Goal: Task Accomplishment & Management: Use online tool/utility

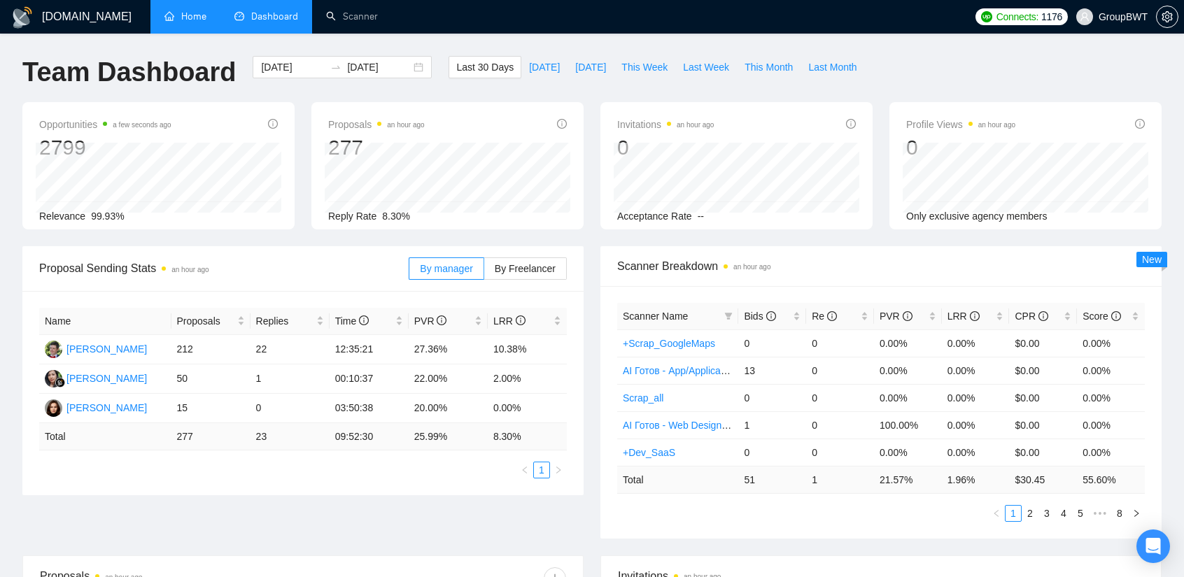
click at [194, 13] on link "Home" at bounding box center [185, 16] width 42 height 12
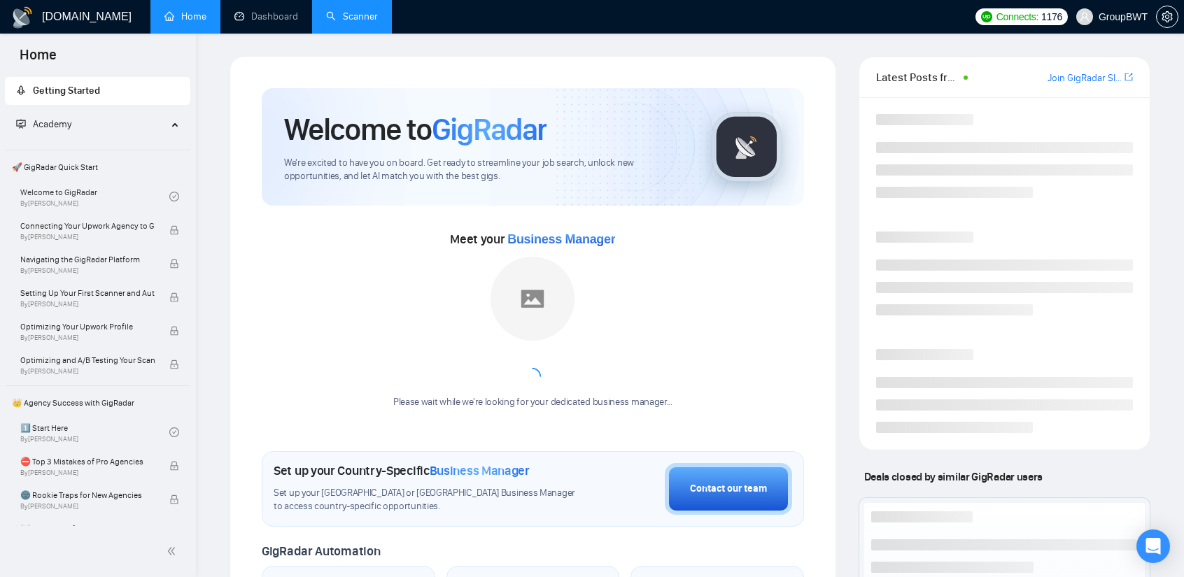
click at [354, 13] on link "Scanner" at bounding box center [352, 16] width 52 height 12
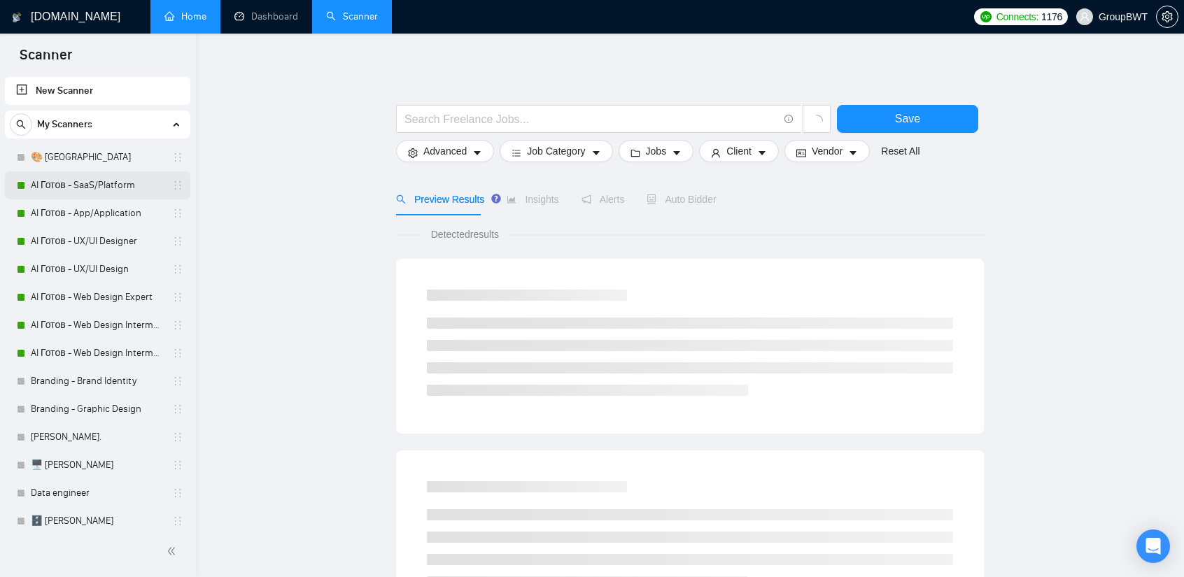
click at [87, 185] on link "AI Готов - SaaS/Platform" at bounding box center [97, 185] width 133 height 28
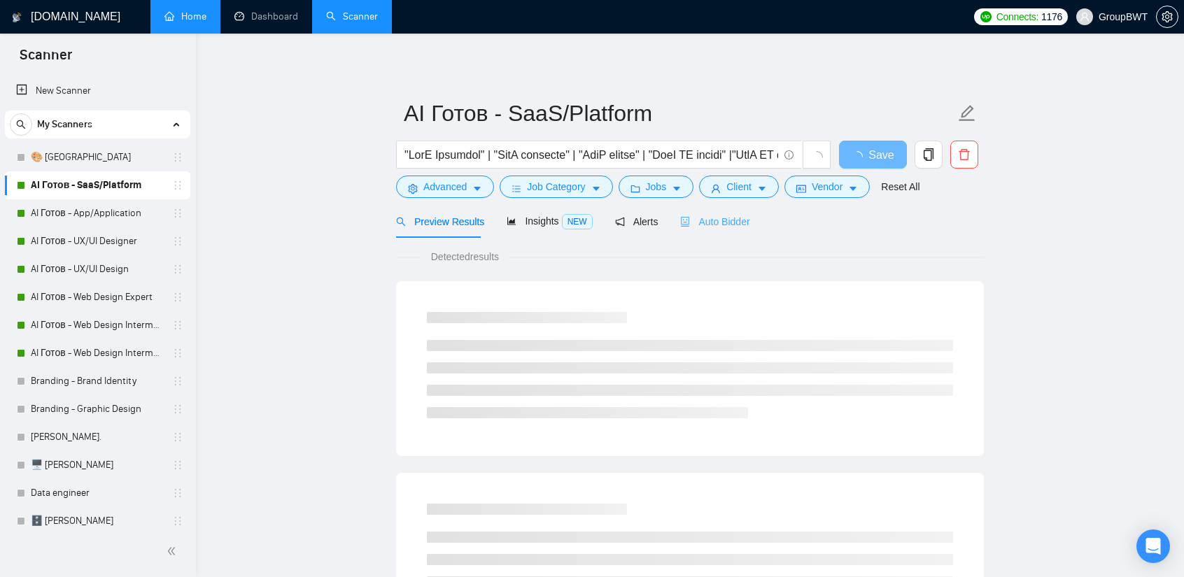
click at [724, 230] on div "Auto Bidder" at bounding box center [714, 221] width 69 height 33
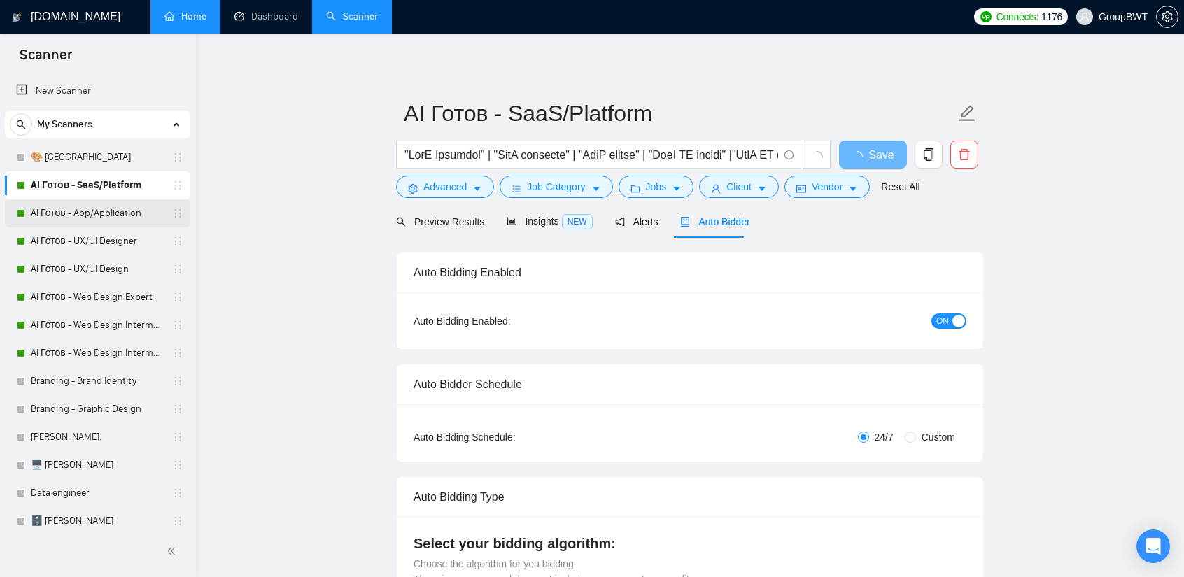
click at [112, 210] on link "AI Готов - App/Application" at bounding box center [97, 213] width 133 height 28
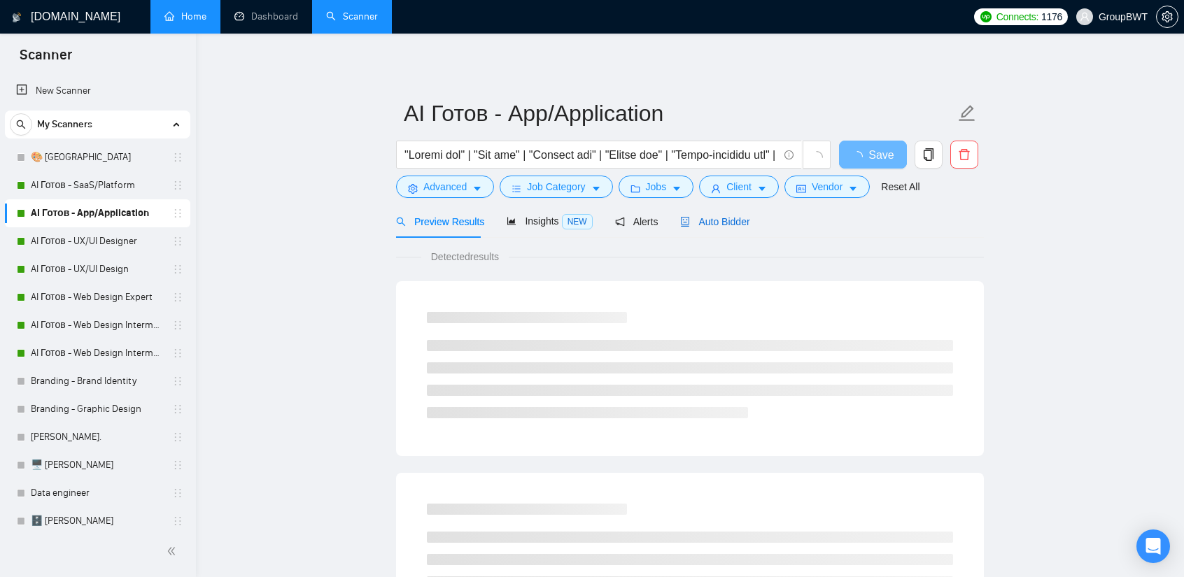
click at [693, 216] on span "Auto Bidder" at bounding box center [714, 221] width 69 height 11
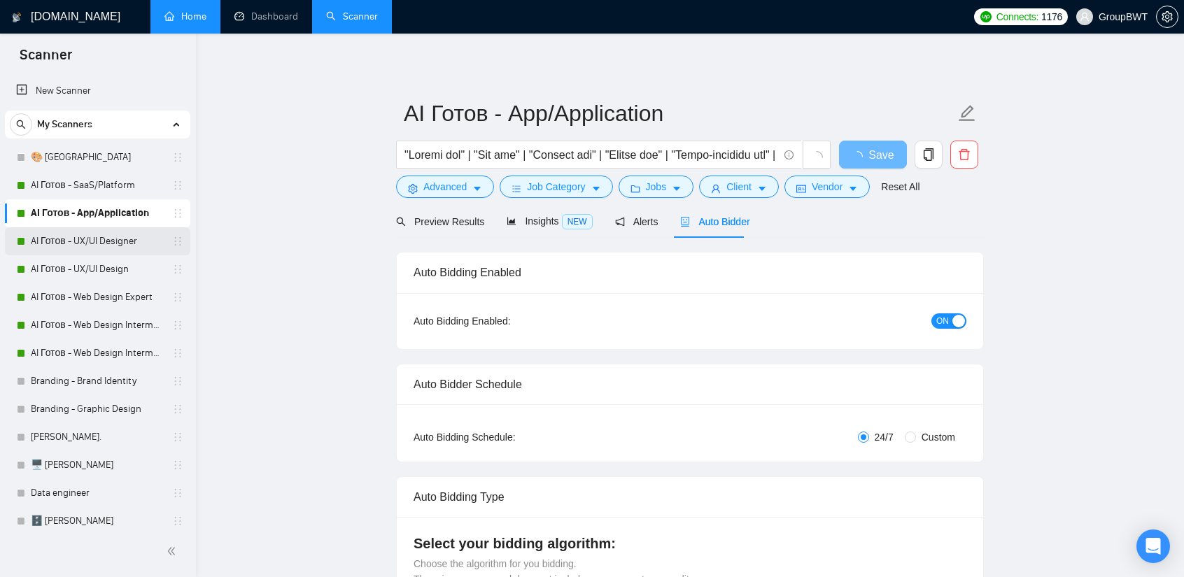
click at [127, 244] on link "AI Готов - UX/UI Designer" at bounding box center [97, 241] width 133 height 28
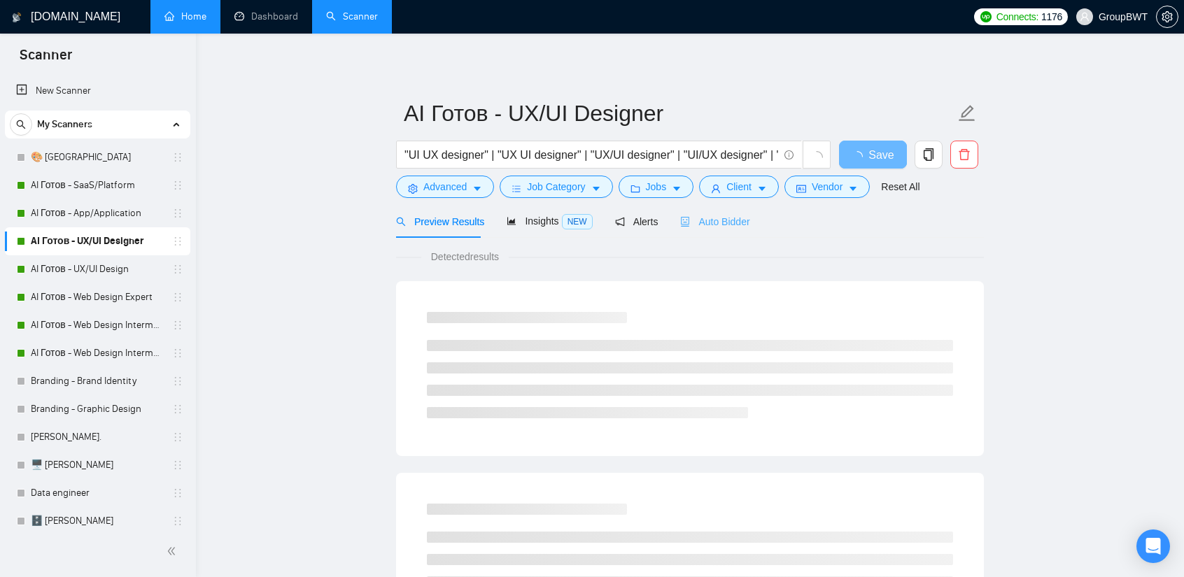
drag, startPoint x: 732, startPoint y: 236, endPoint x: 714, endPoint y: 235, distance: 17.5
click at [732, 236] on div "Auto Bidder" at bounding box center [714, 221] width 69 height 33
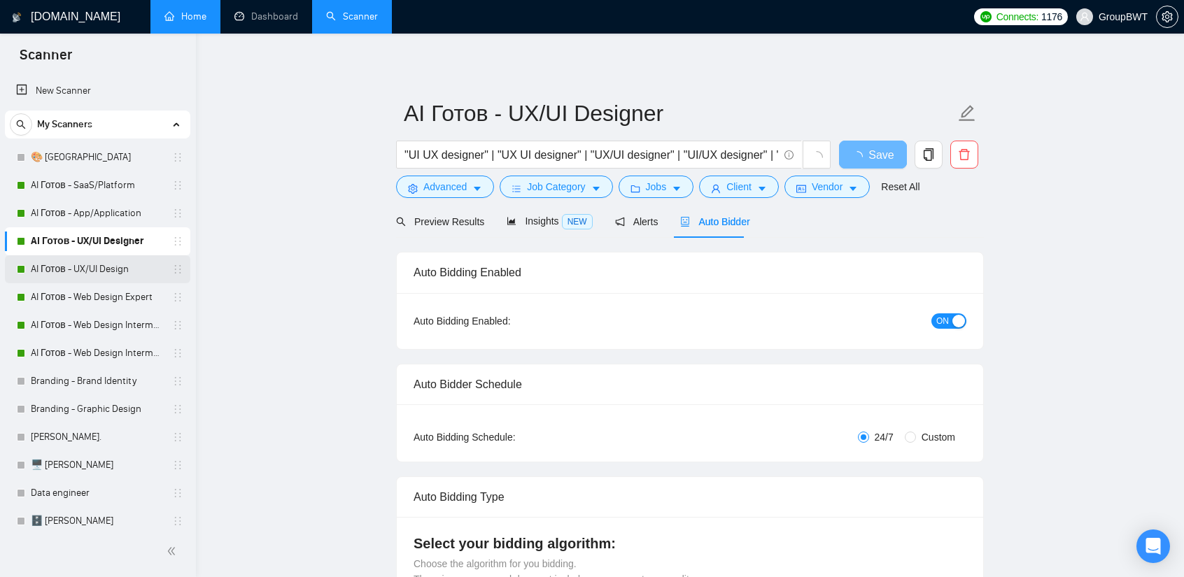
click at [125, 259] on link "AI Готов - UX/UI Design" at bounding box center [97, 269] width 133 height 28
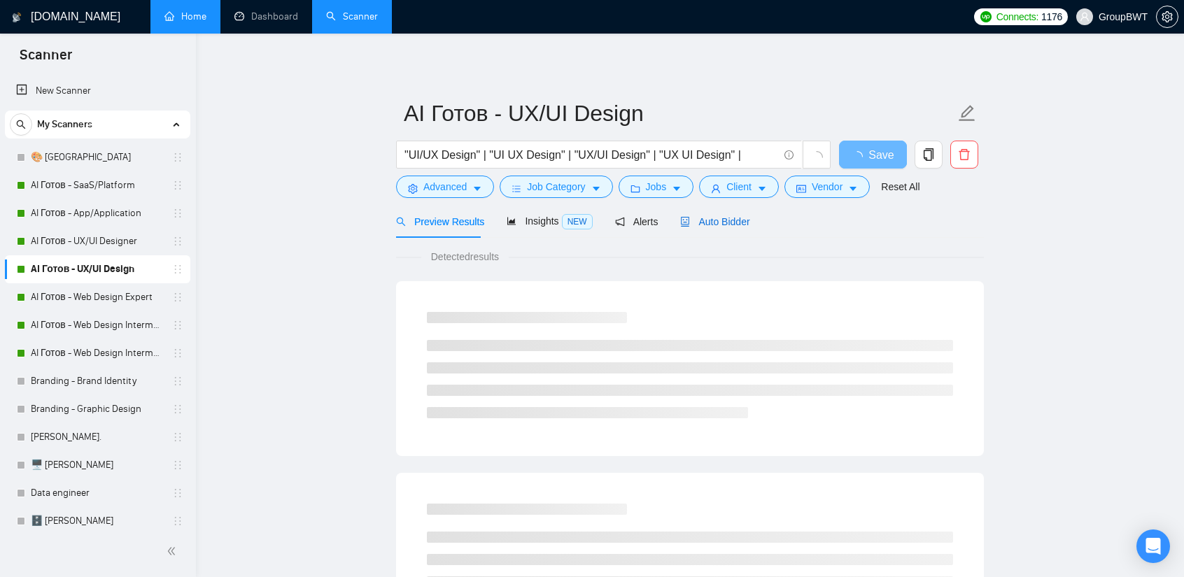
drag, startPoint x: 722, startPoint y: 227, endPoint x: 670, endPoint y: 243, distance: 54.7
click at [722, 227] on span "Auto Bidder" at bounding box center [714, 221] width 69 height 11
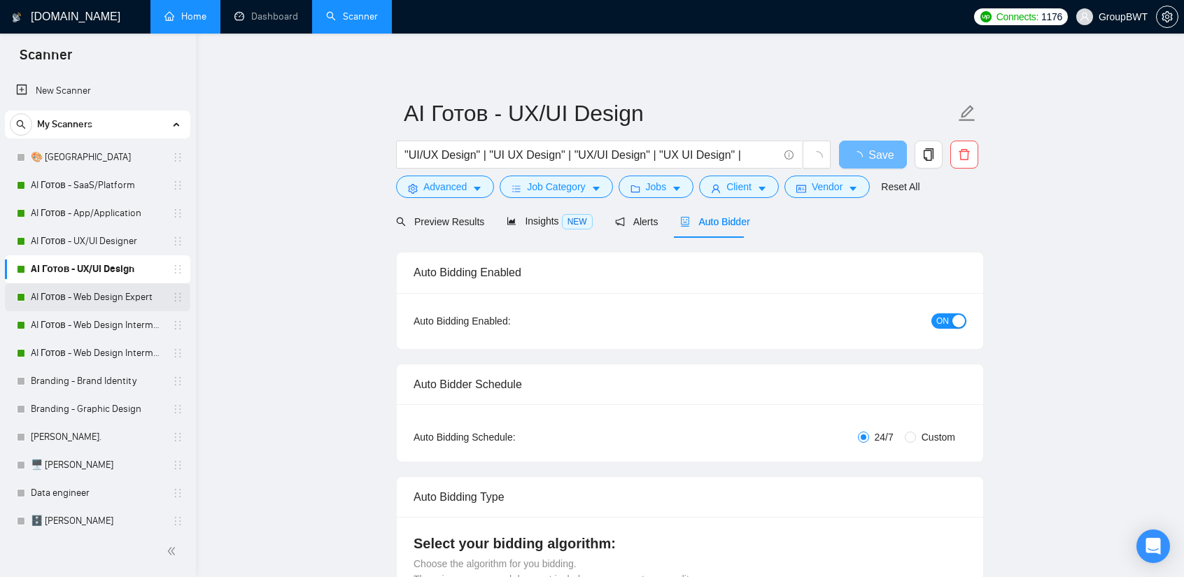
click at [80, 296] on link "AI Готов - Web Design Expert" at bounding box center [97, 297] width 133 height 28
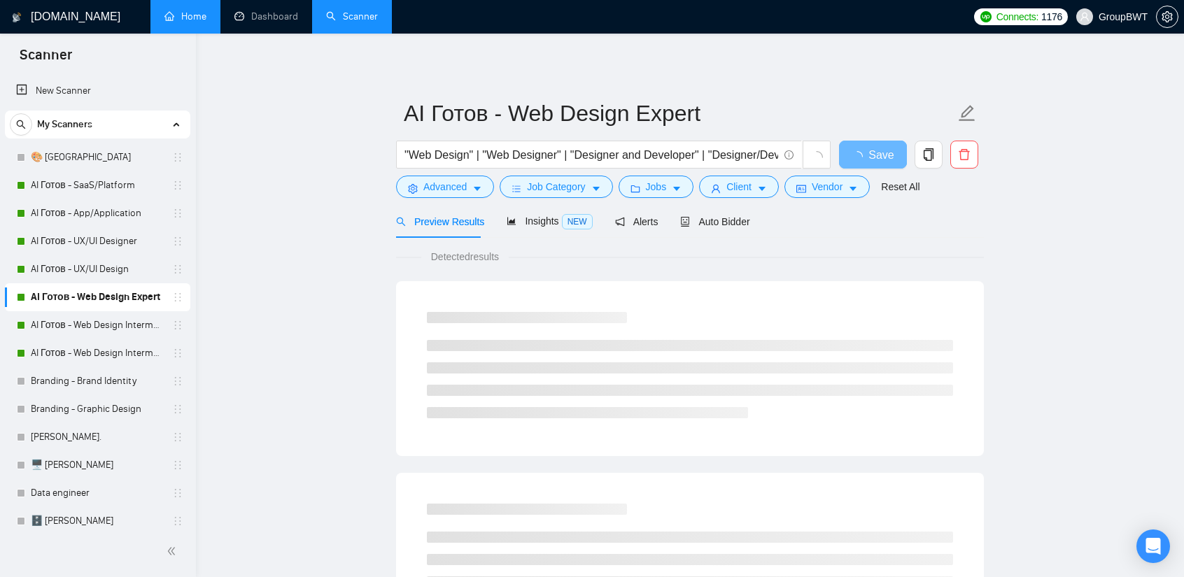
click at [753, 226] on div "Preview Results Insights NEW Alerts Auto Bidder" at bounding box center [690, 221] width 588 height 33
click at [718, 227] on span "Auto Bidder" at bounding box center [714, 221] width 69 height 11
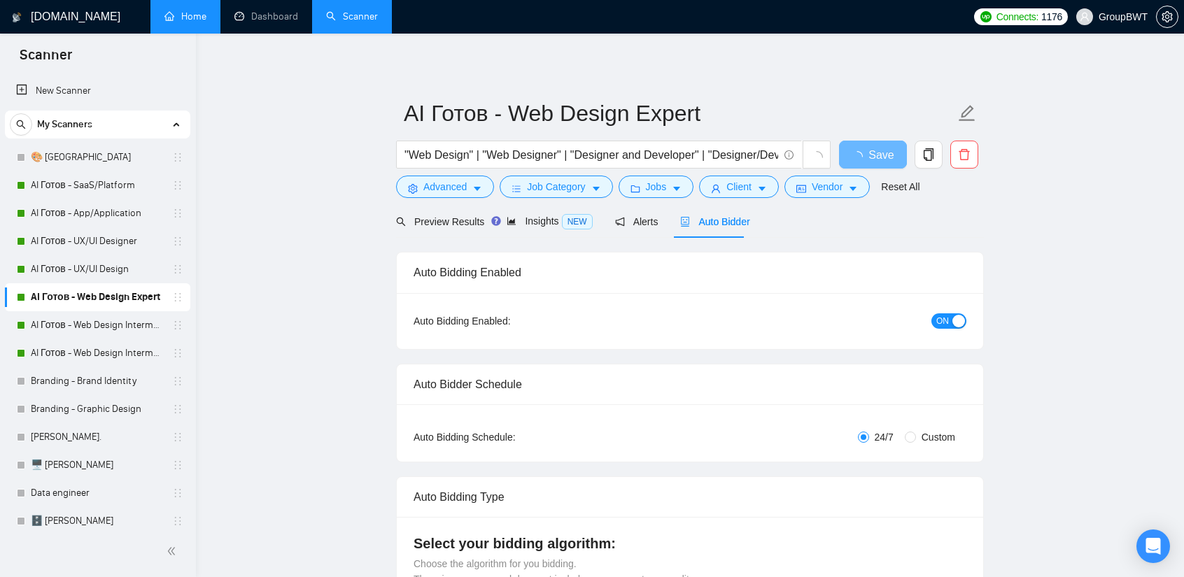
drag, startPoint x: 101, startPoint y: 323, endPoint x: 270, endPoint y: 325, distance: 169.3
click at [99, 323] on link "AI Готов - Web Design Intermediate минус Developer" at bounding box center [97, 325] width 133 height 28
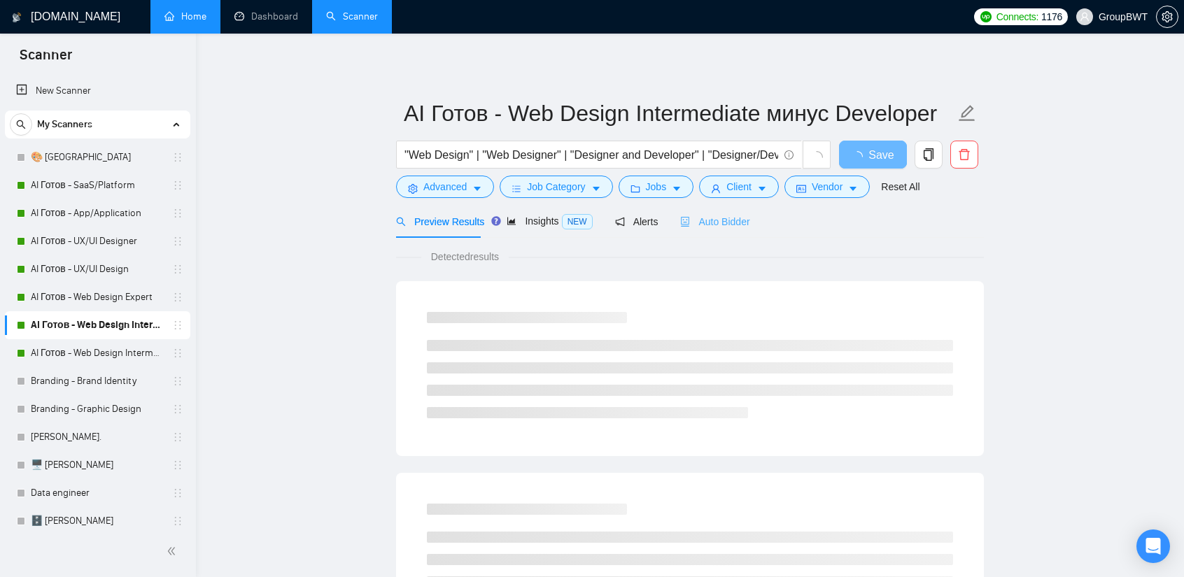
click at [717, 229] on div "Auto Bidder" at bounding box center [714, 221] width 69 height 33
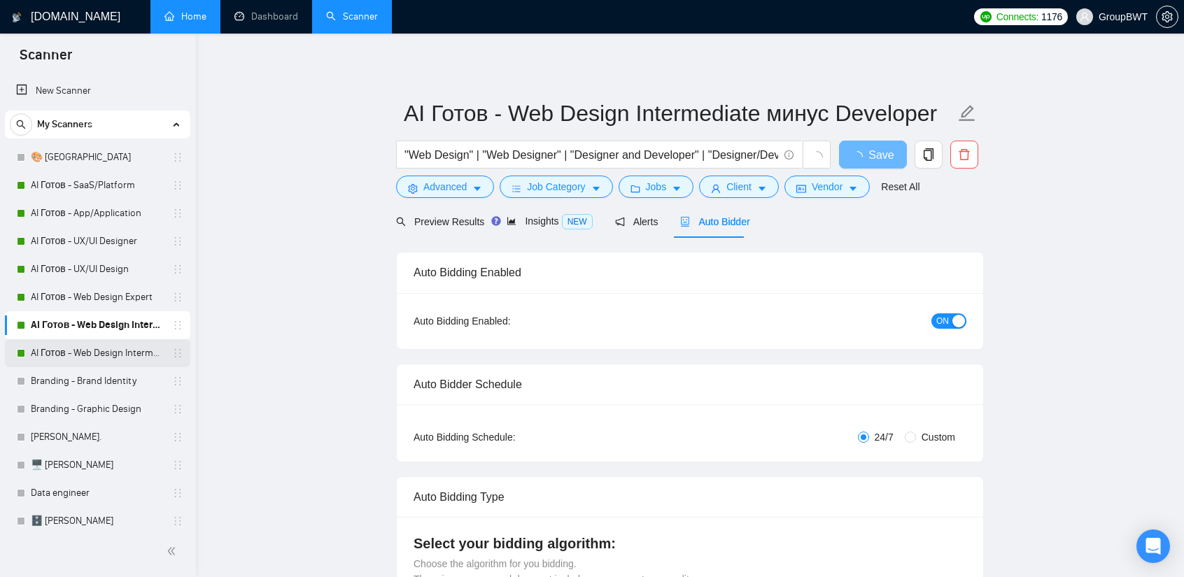
click at [85, 357] on link "AI Готов - Web Design Intermediate минус Development" at bounding box center [97, 353] width 133 height 28
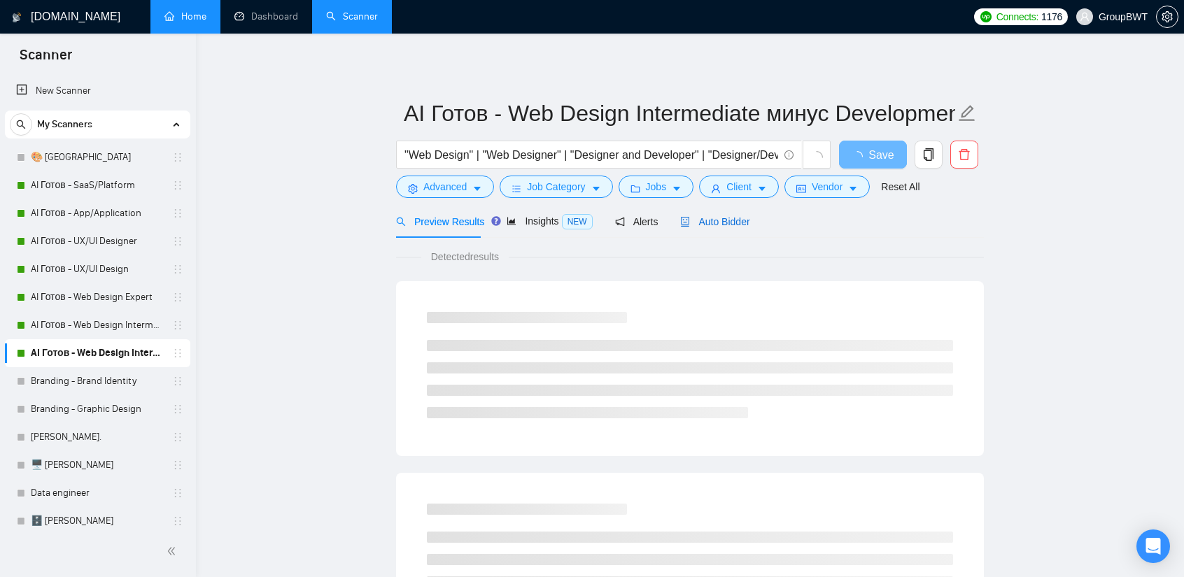
click at [743, 218] on span "Auto Bidder" at bounding box center [714, 221] width 69 height 11
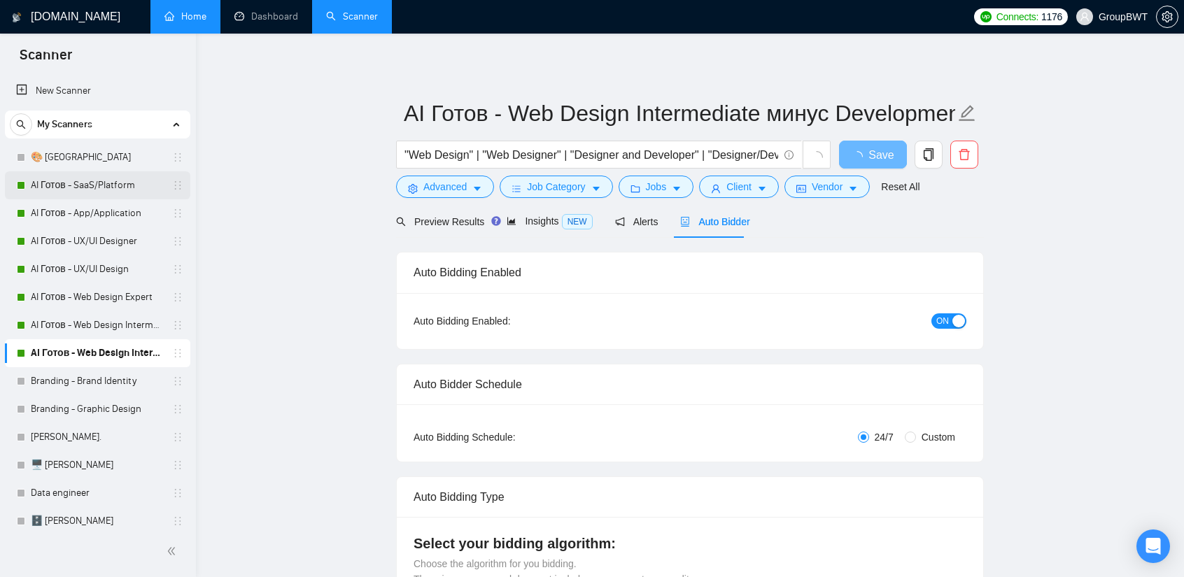
click at [132, 186] on link "AI Готов - SaaS/Platform" at bounding box center [97, 185] width 133 height 28
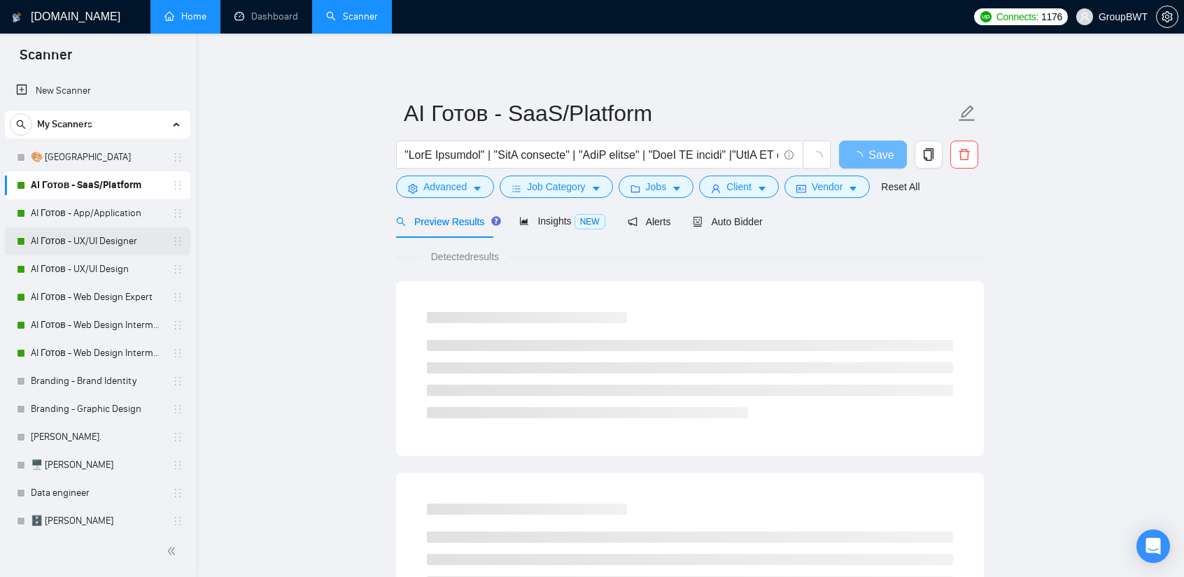
click at [100, 246] on link "AI Готов - UX/UI Designer" at bounding box center [97, 241] width 133 height 28
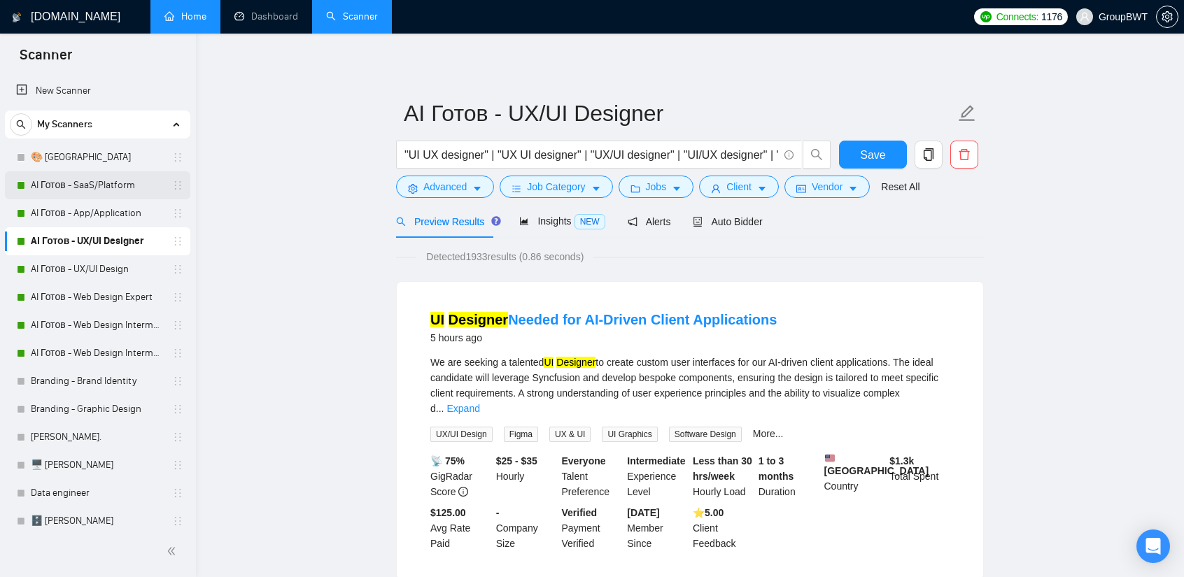
click at [126, 194] on link "AI Готов - SaaS/Platform" at bounding box center [97, 185] width 133 height 28
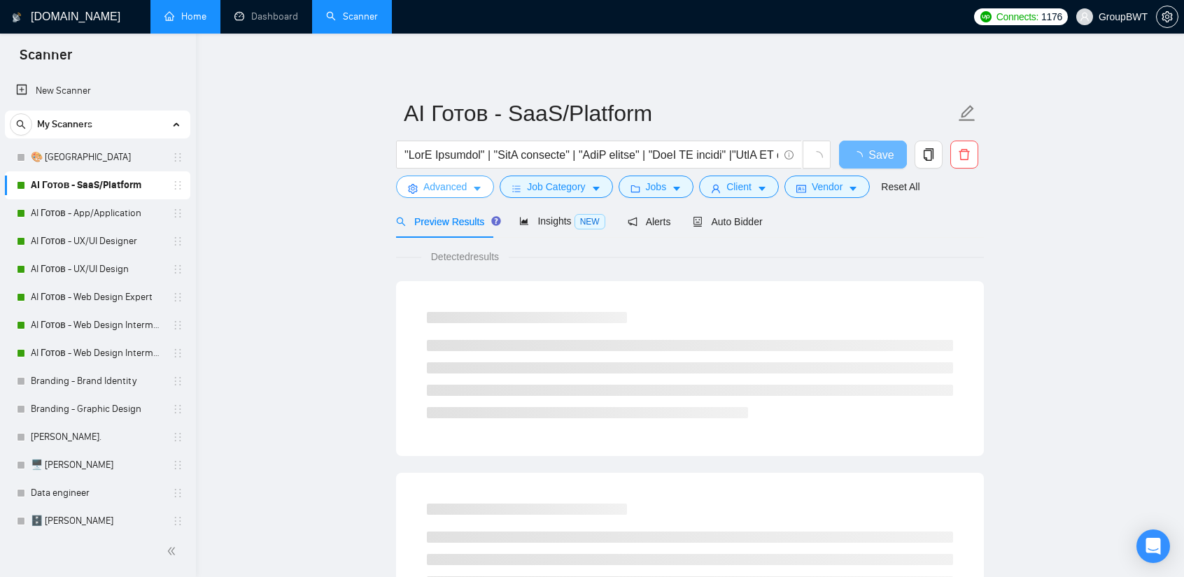
click at [456, 184] on span "Advanced" at bounding box center [444, 186] width 43 height 15
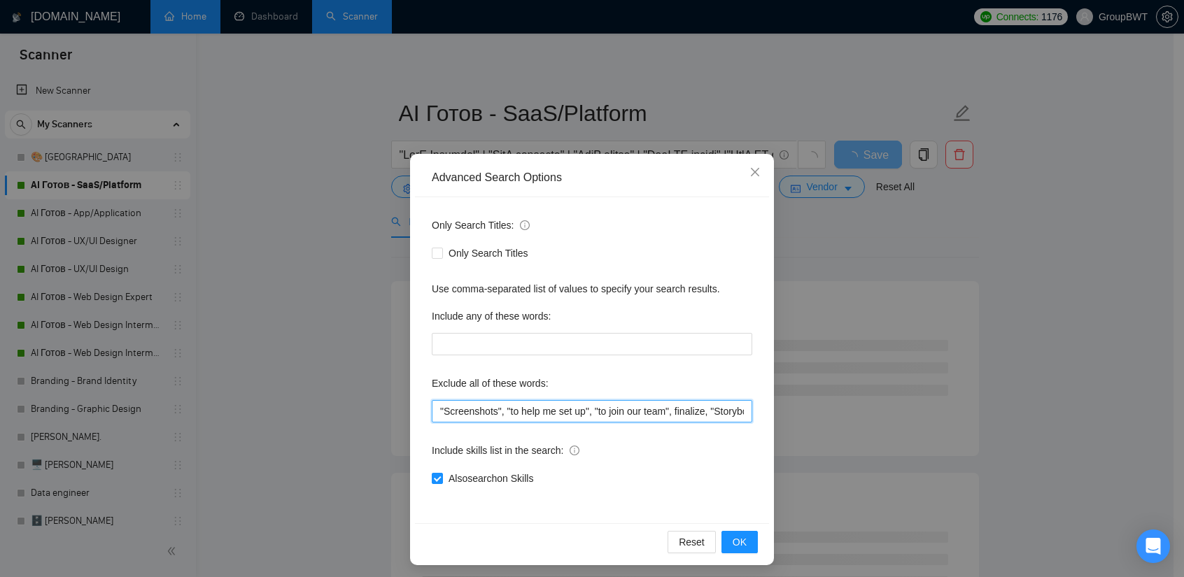
scroll to position [0, 441]
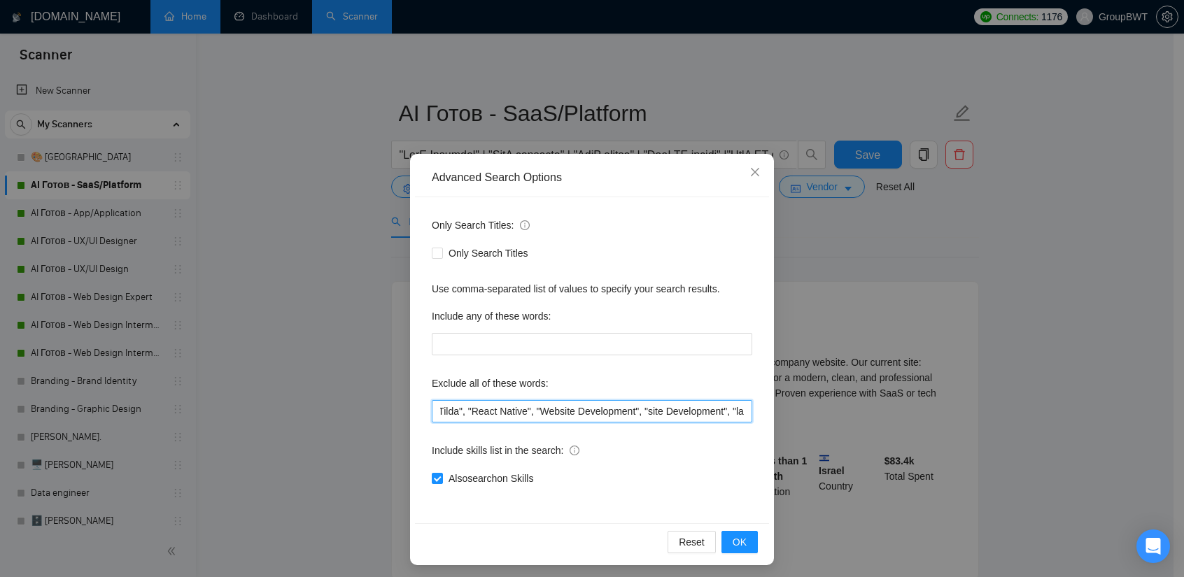
drag, startPoint x: 532, startPoint y: 413, endPoint x: 697, endPoint y: 412, distance: 165.1
click at [697, 412] on input ""Screenshots", "to help me set up", "to join our team", finalize, "Storybook De…" at bounding box center [592, 411] width 320 height 22
click at [705, 411] on input ""Screenshots", "to help me set up", "to join our team", finalize, "Storybook De…" at bounding box center [592, 411] width 320 height 22
click at [753, 170] on icon "close" at bounding box center [755, 172] width 8 height 8
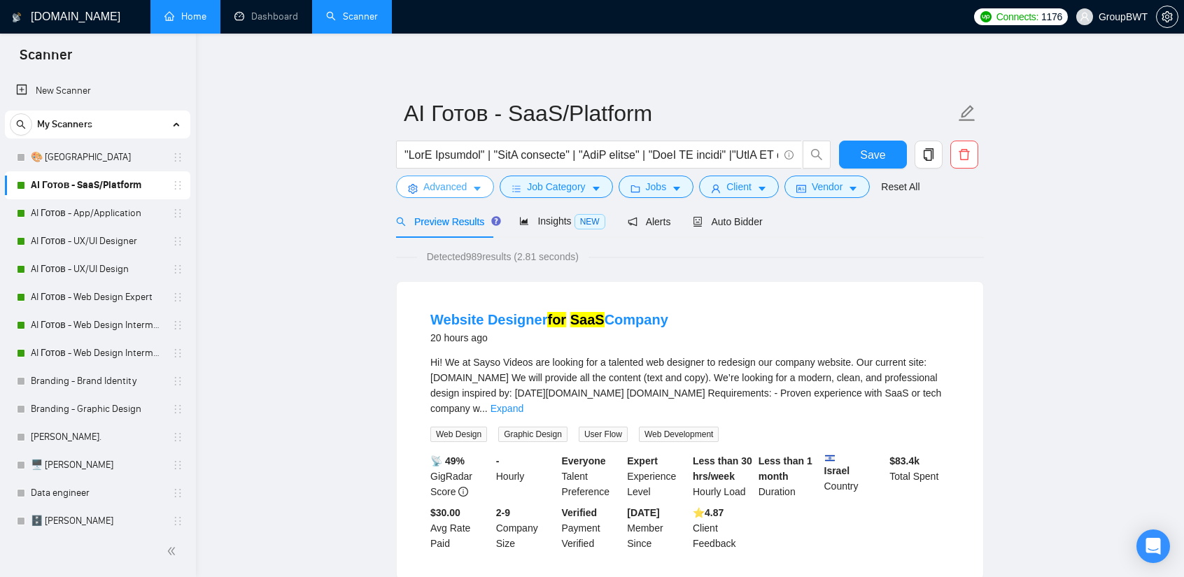
drag, startPoint x: 436, startPoint y: 188, endPoint x: 437, endPoint y: 195, distance: 7.0
click at [436, 188] on span "Advanced" at bounding box center [444, 186] width 43 height 15
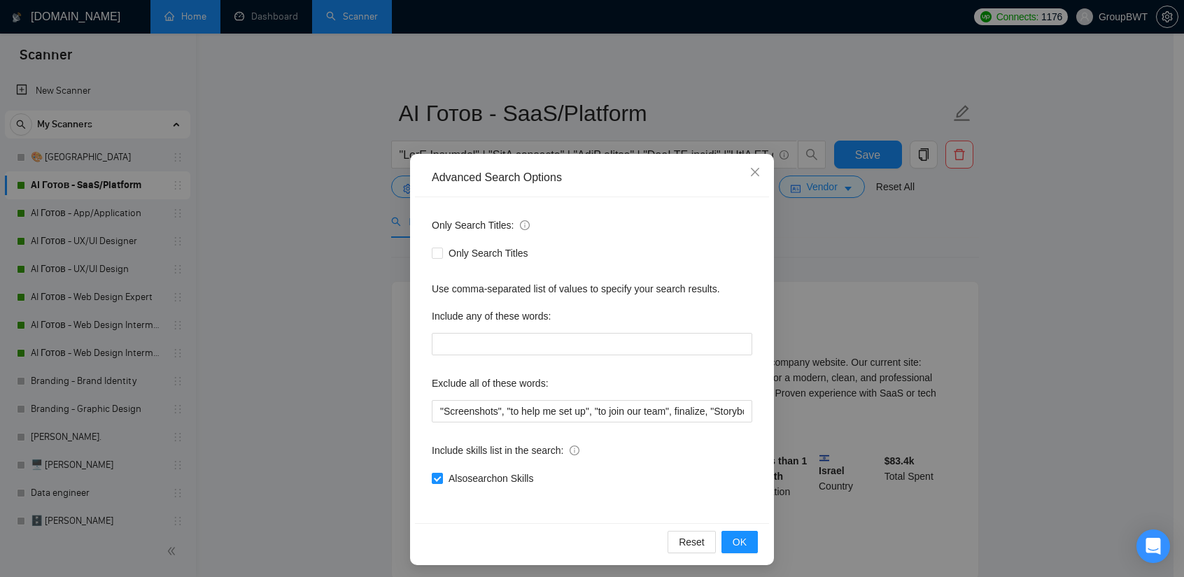
click at [848, 244] on div "Advanced Search Options Only Search Titles: Only Search Titles Use comma-separa…" at bounding box center [592, 288] width 1184 height 577
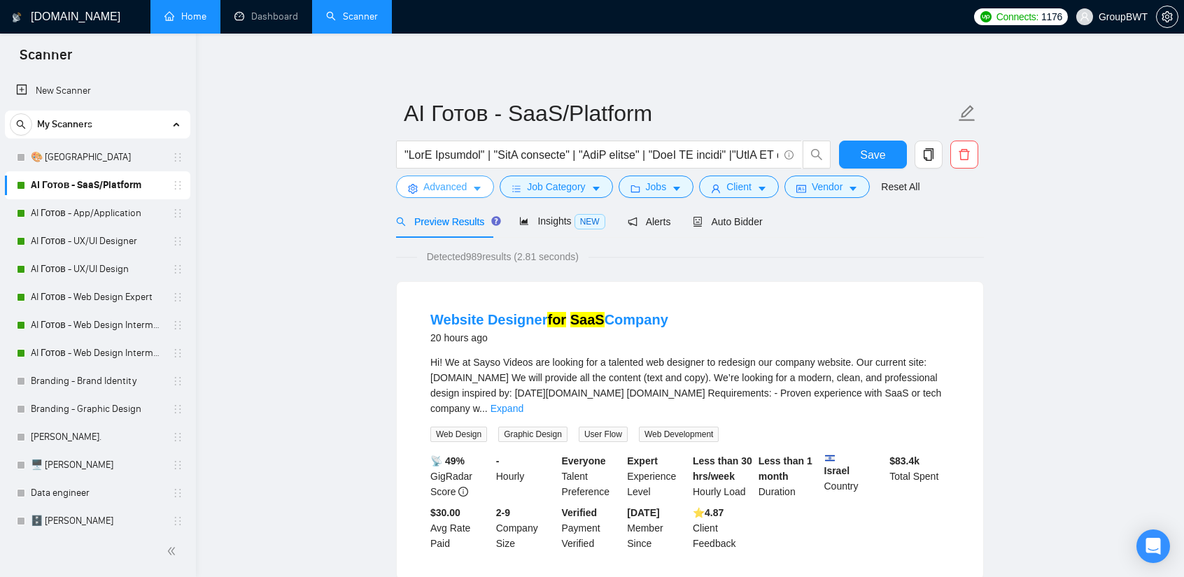
click at [463, 185] on span "Advanced" at bounding box center [444, 186] width 43 height 15
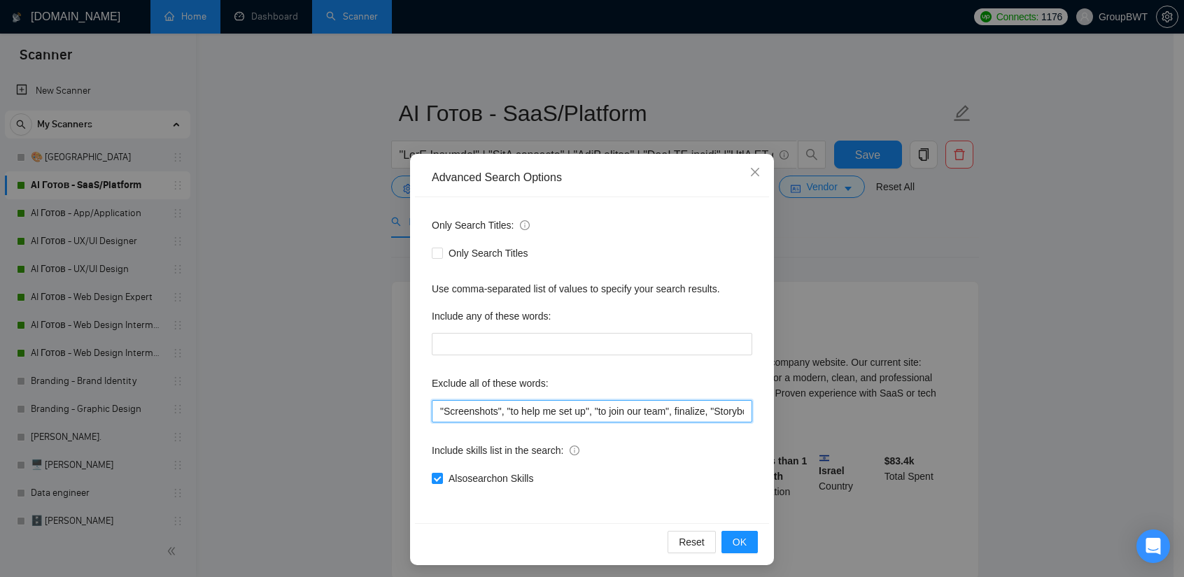
click at [650, 408] on input ""Screenshots", "to help me set up", "to join our team", finalize, "Storybook De…" at bounding box center [592, 411] width 320 height 22
click at [676, 413] on input ""Screenshots", "to help me set up", "to join our team", finalize, "Storybook De…" at bounding box center [592, 411] width 320 height 22
click at [435, 405] on input ""Screenshots", "to help me set up", "to join our team", finalize, "Storybook De…" at bounding box center [592, 411] width 320 height 22
paste input ""need help", consult, consultation, UI/UX Design, UI/UX Designer, to redesign t…"
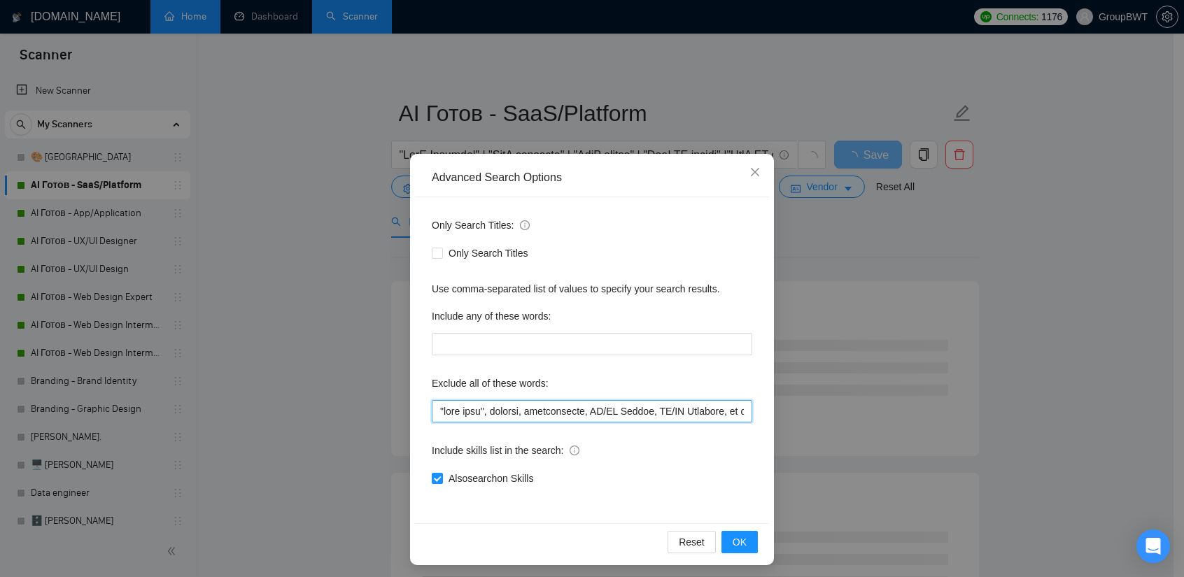
drag, startPoint x: 434, startPoint y: 415, endPoint x: 418, endPoint y: 416, distance: 15.5
click at [418, 416] on div "Only Search Titles: Only Search Titles Use comma-separated list of values to sp…" at bounding box center [592, 360] width 354 height 326
click at [606, 413] on input "text" at bounding box center [592, 411] width 320 height 22
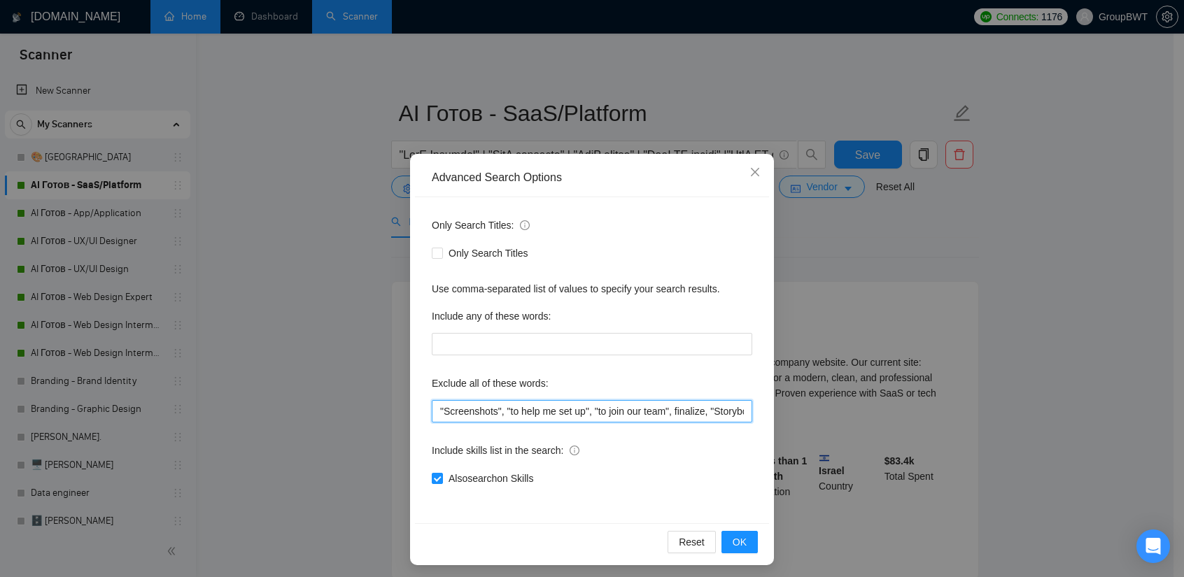
click at [433, 412] on input ""Screenshots", "to help me set up", "to join our team", finalize, "Storybook De…" at bounding box center [592, 411] width 320 height 22
paste input ""need help", consult, consultation, UI/UX Design, UI/UX Designer, to redesign t…"
drag, startPoint x: 458, startPoint y: 413, endPoint x: 339, endPoint y: 406, distance: 119.1
click at [339, 406] on div "Advanced Search Options Only Search Titles: Only Search Titles Use comma-separa…" at bounding box center [592, 288] width 1184 height 577
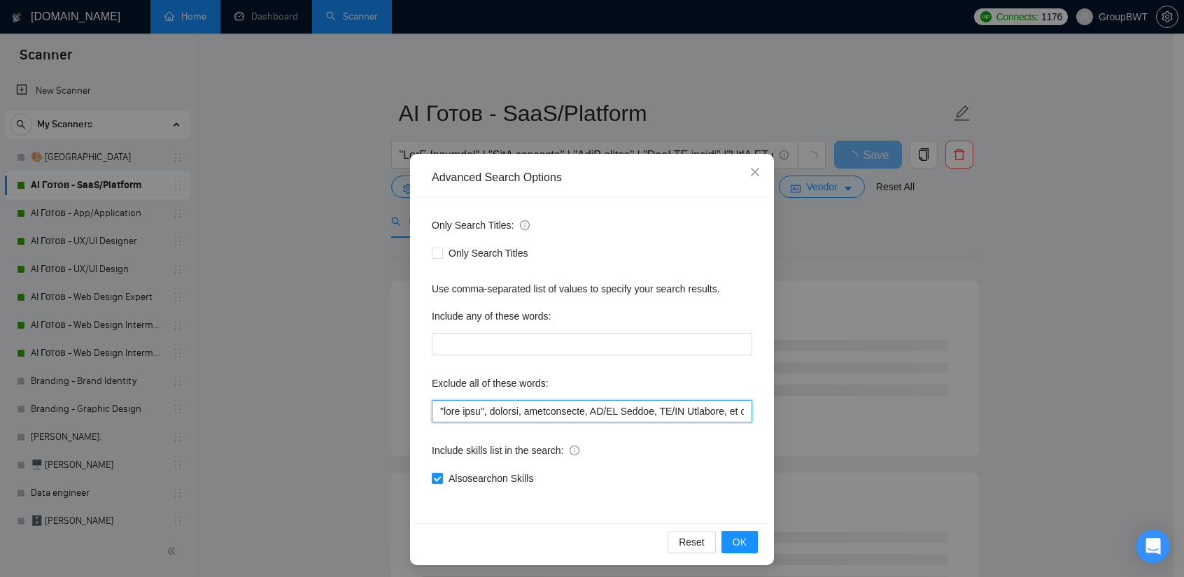
click at [432, 407] on input "text" at bounding box center [592, 411] width 320 height 22
drag, startPoint x: 439, startPoint y: 404, endPoint x: 430, endPoint y: 404, distance: 9.1
click at [432, 404] on input "text" at bounding box center [592, 411] width 320 height 22
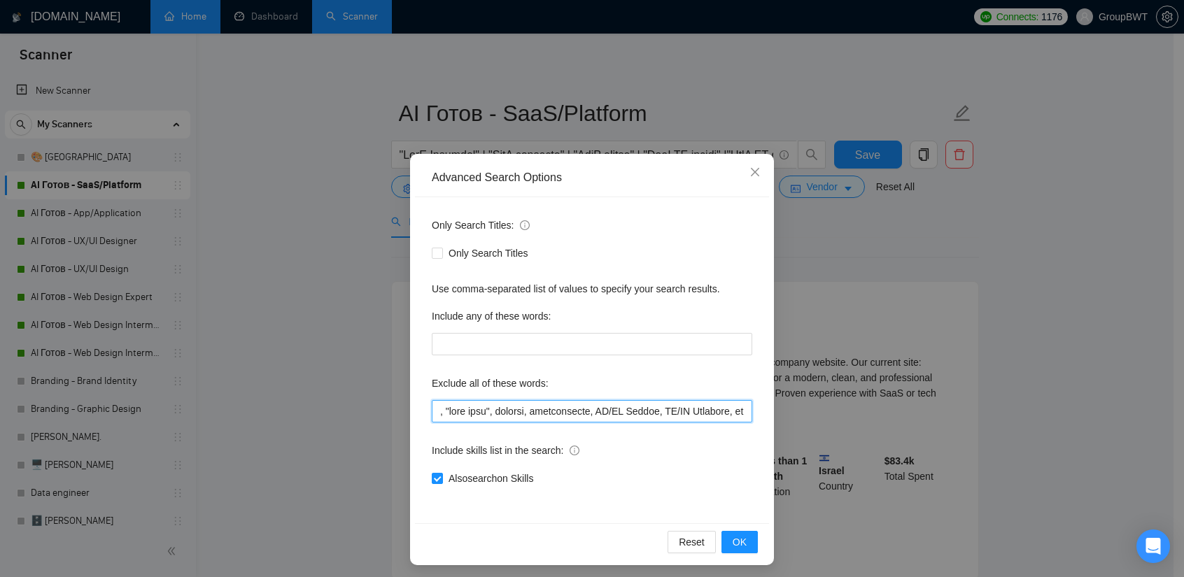
paste input ""card", "Removing some elements", partnership, partner, redesign the content, c…"
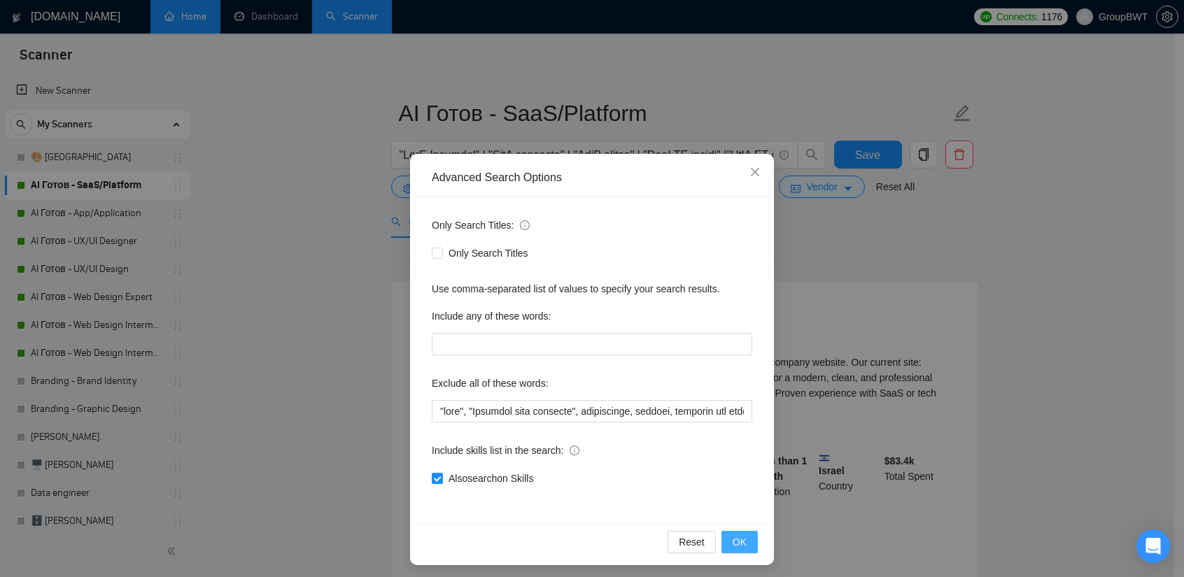
click at [738, 544] on span "OK" at bounding box center [740, 542] width 14 height 15
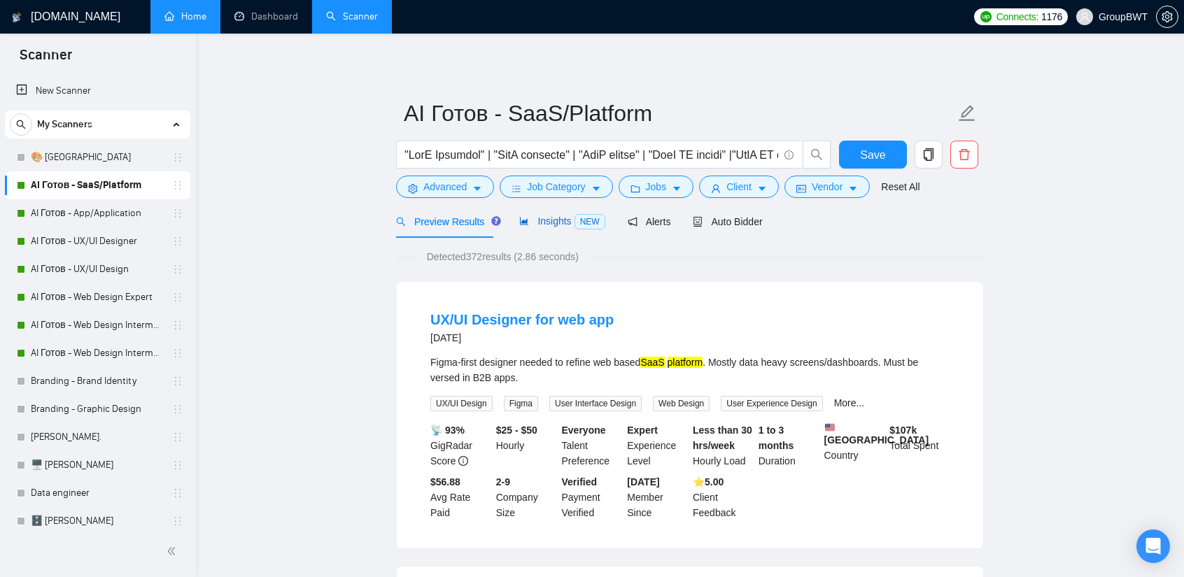
click at [558, 222] on span "Insights NEW" at bounding box center [561, 220] width 85 height 11
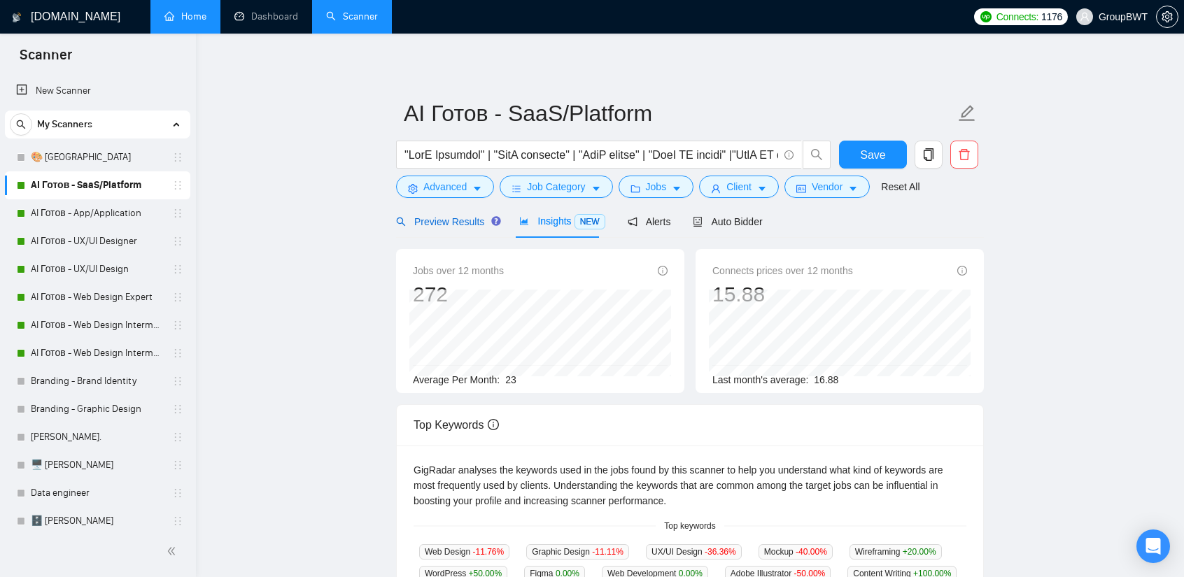
click at [456, 223] on span "Preview Results" at bounding box center [446, 221] width 101 height 11
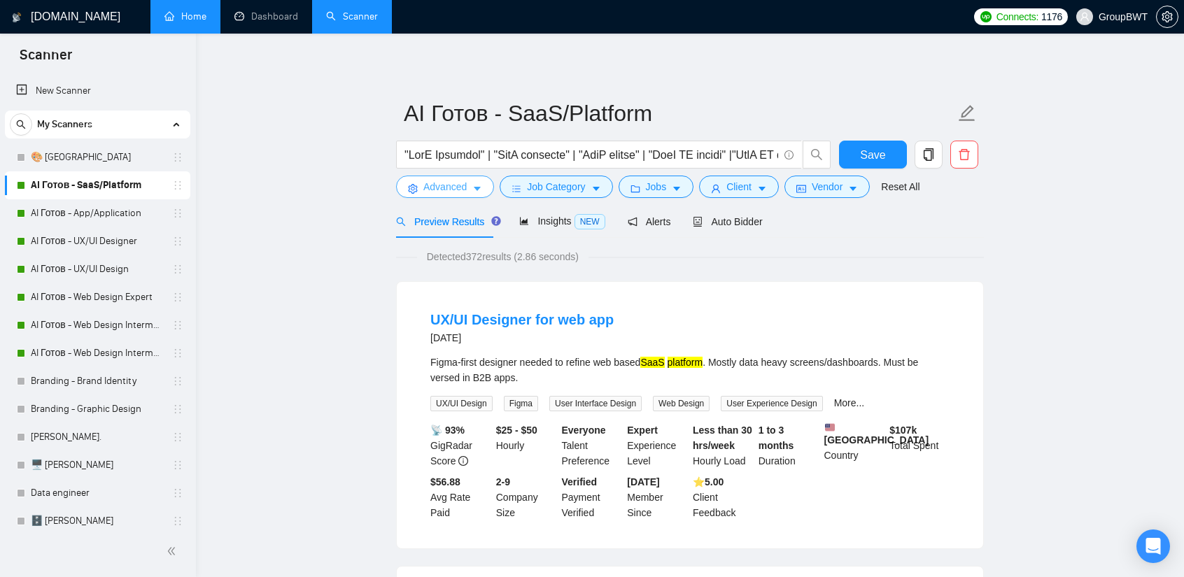
click at [468, 188] on button "Advanced" at bounding box center [445, 187] width 98 height 22
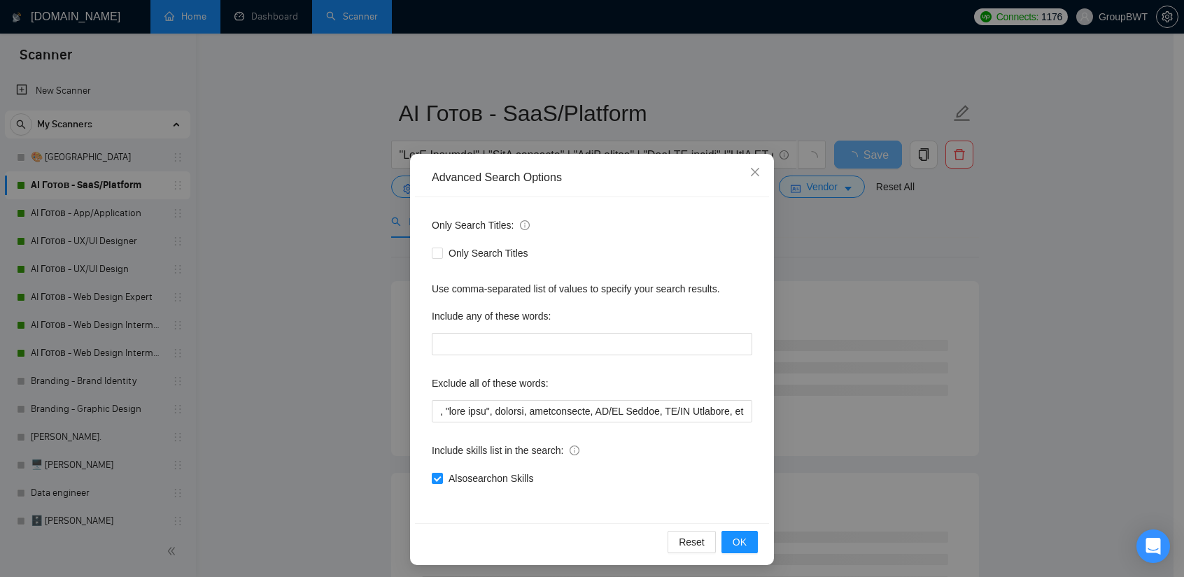
click at [861, 276] on div "Advanced Search Options Only Search Titles: Only Search Titles Use comma-separa…" at bounding box center [592, 288] width 1184 height 577
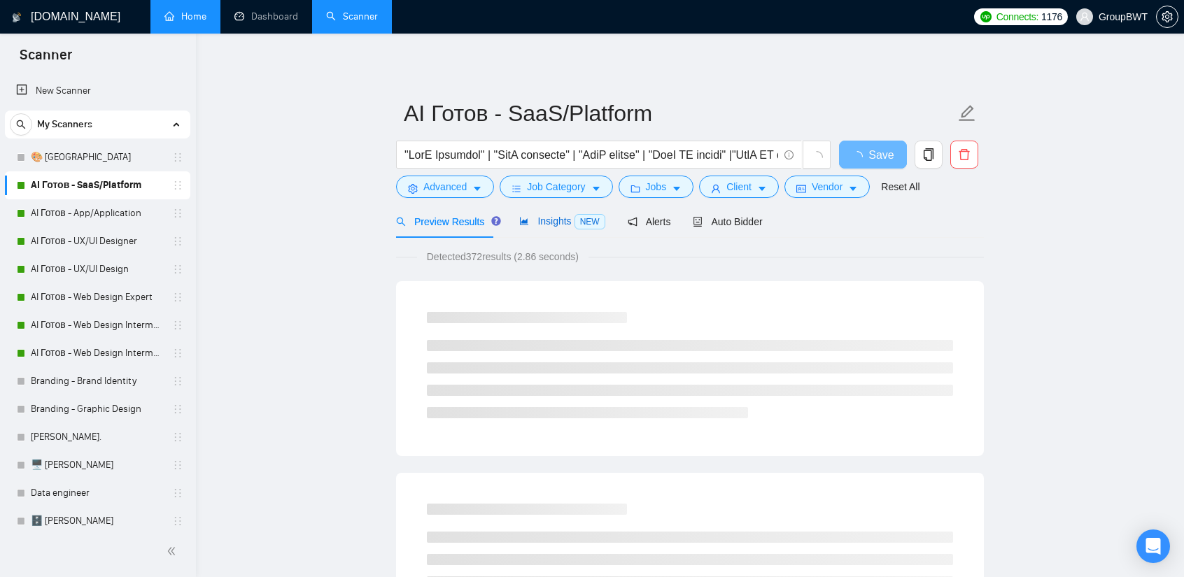
click at [535, 215] on span "Insights NEW" at bounding box center [561, 220] width 85 height 11
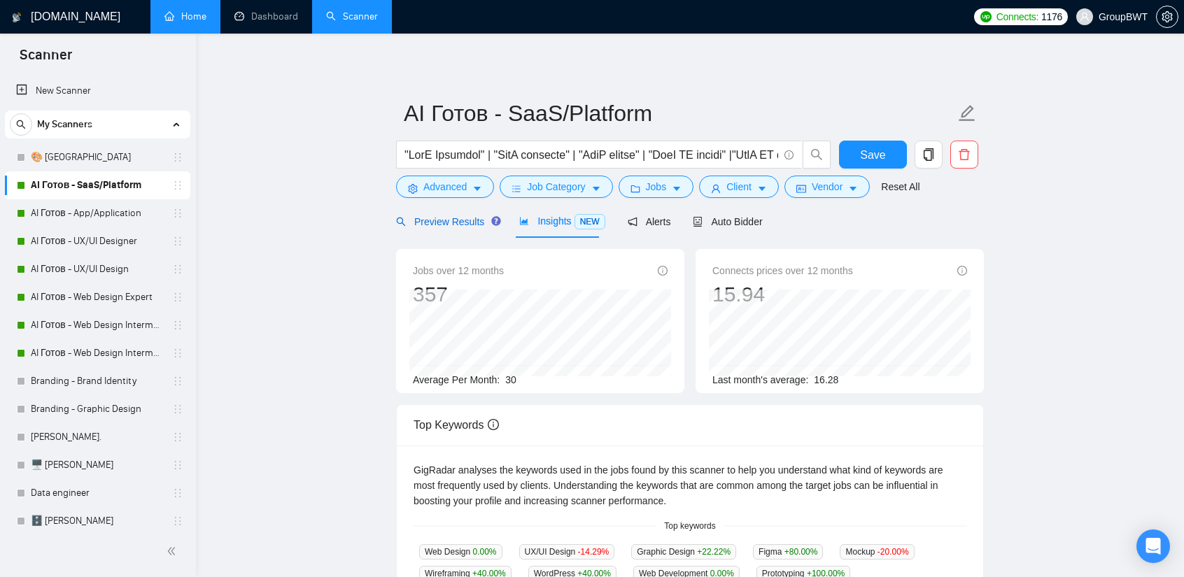
click at [455, 222] on span "Preview Results" at bounding box center [446, 221] width 101 height 11
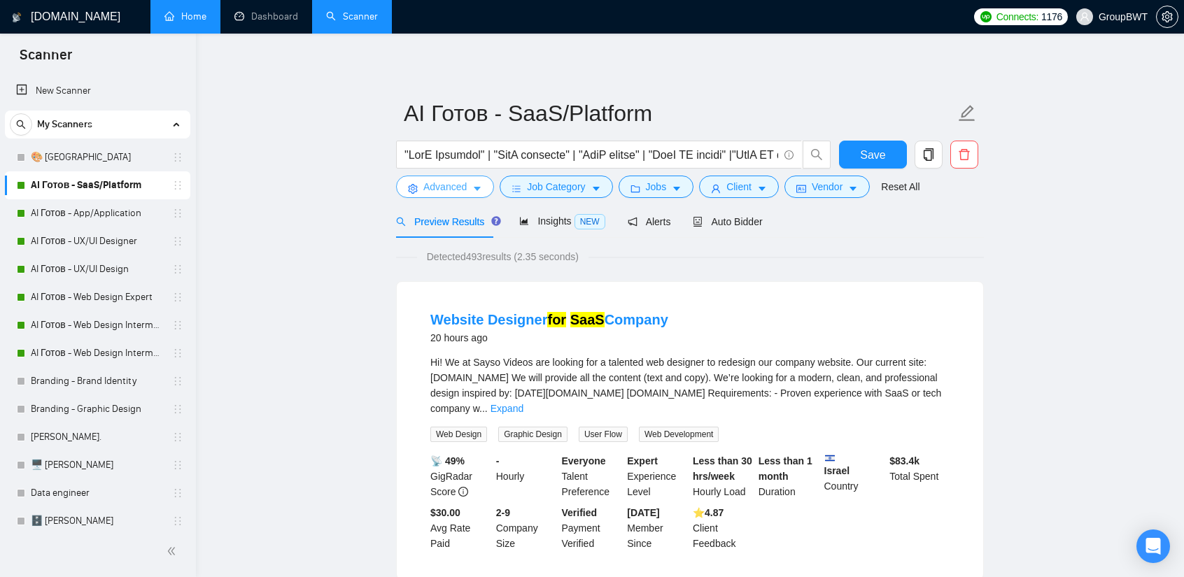
click at [458, 192] on span "Advanced" at bounding box center [444, 186] width 43 height 15
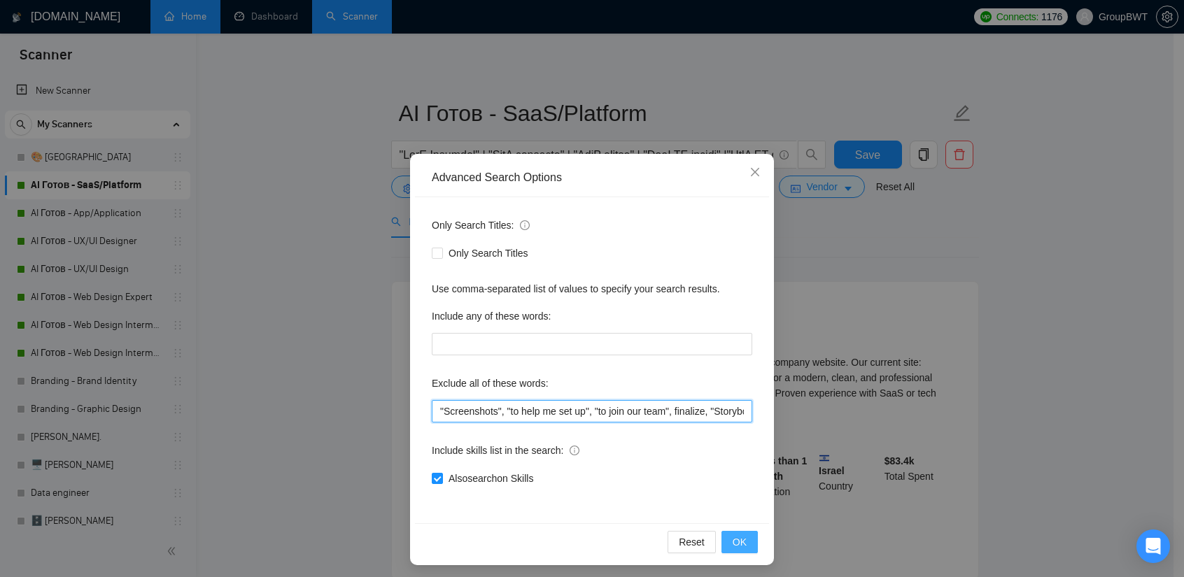
type input ""Screenshots", "to help me set up", "to join our team", finalize, "Storybook De…"
click at [733, 539] on span "OK" at bounding box center [740, 542] width 14 height 15
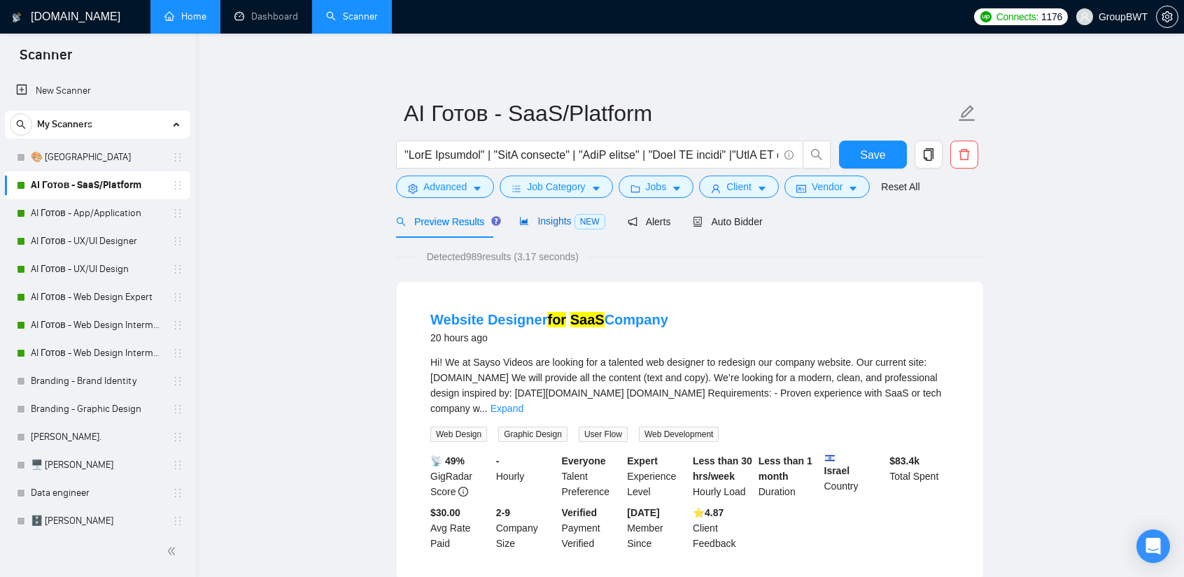
click at [537, 219] on span "Insights NEW" at bounding box center [561, 220] width 85 height 11
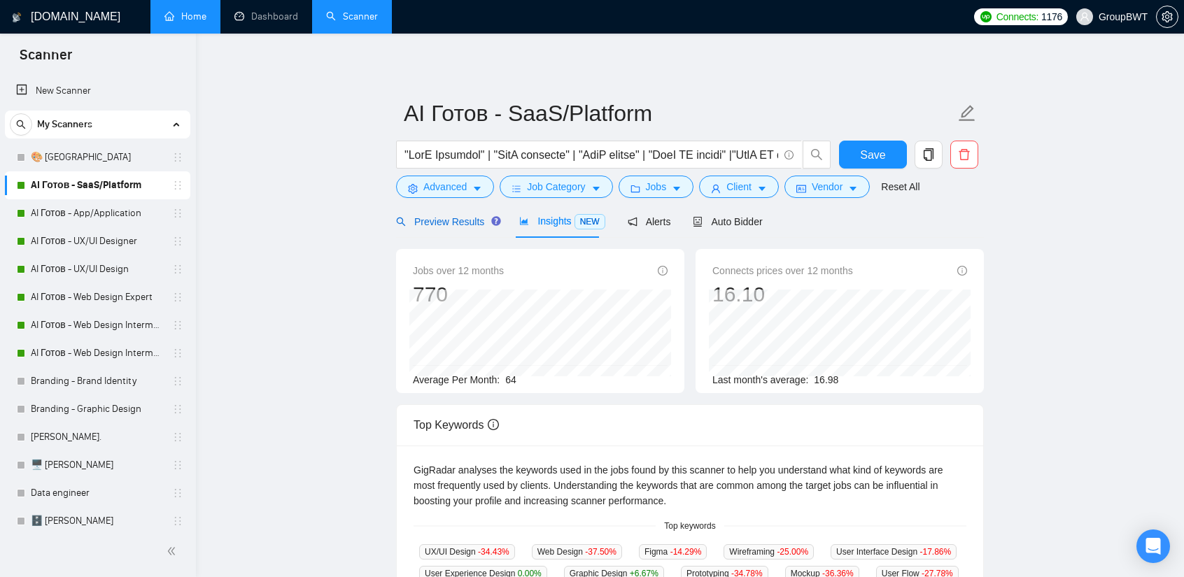
click at [438, 220] on span "Preview Results" at bounding box center [446, 221] width 101 height 11
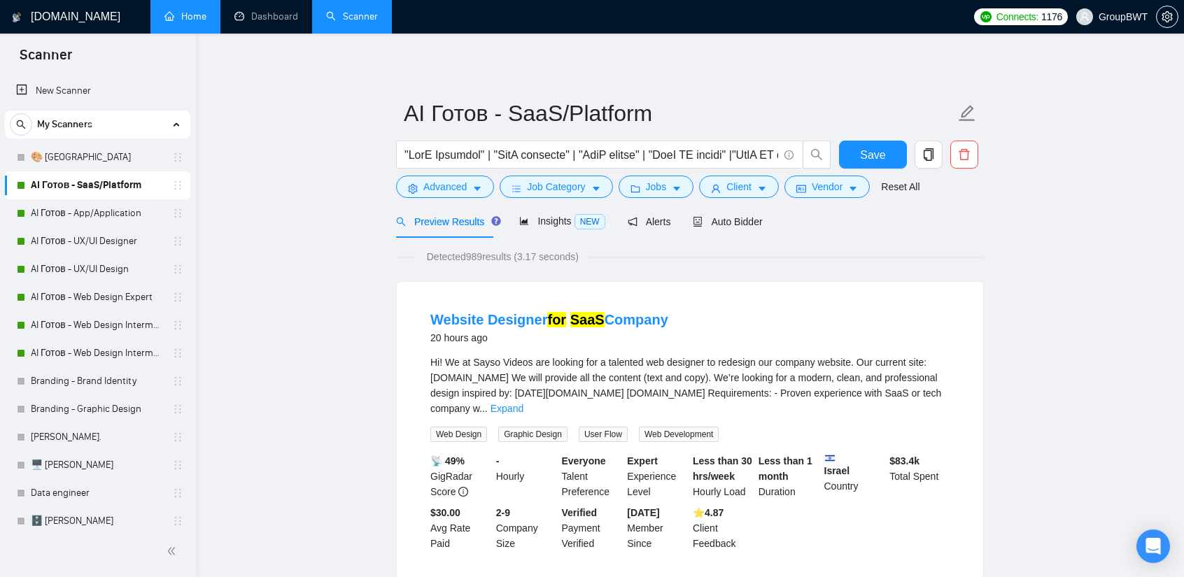
click at [63, 248] on link "AI Готов - UX/UI Designer" at bounding box center [97, 241] width 133 height 28
click at [75, 241] on link "AI Готов - UX/UI Designer" at bounding box center [97, 241] width 133 height 28
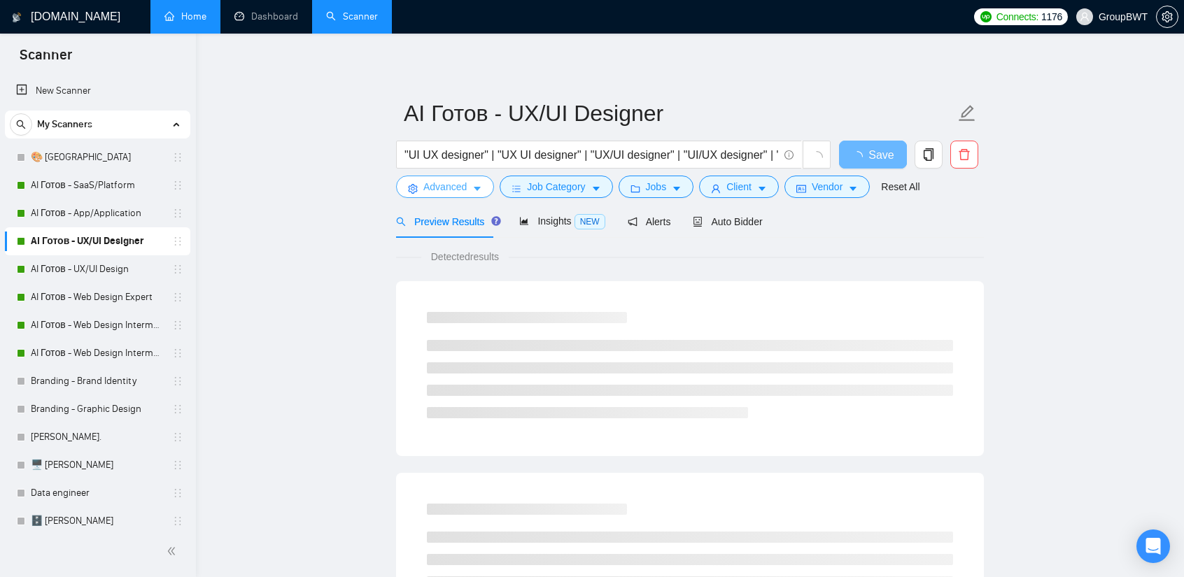
click at [455, 196] on button "Advanced" at bounding box center [445, 187] width 98 height 22
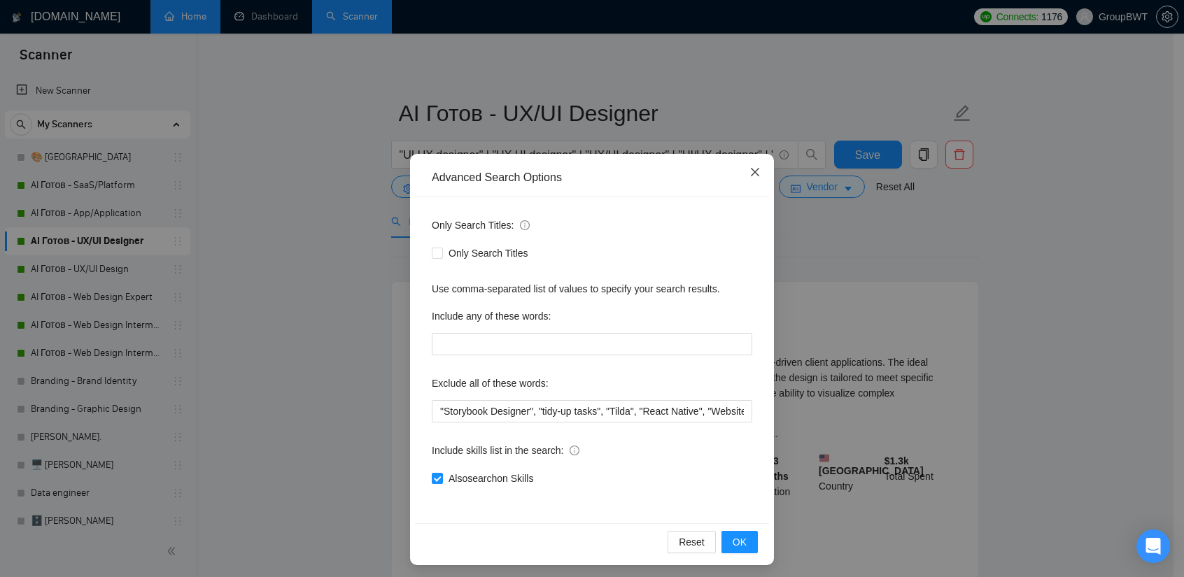
click at [751, 171] on icon "close" at bounding box center [755, 172] width 8 height 8
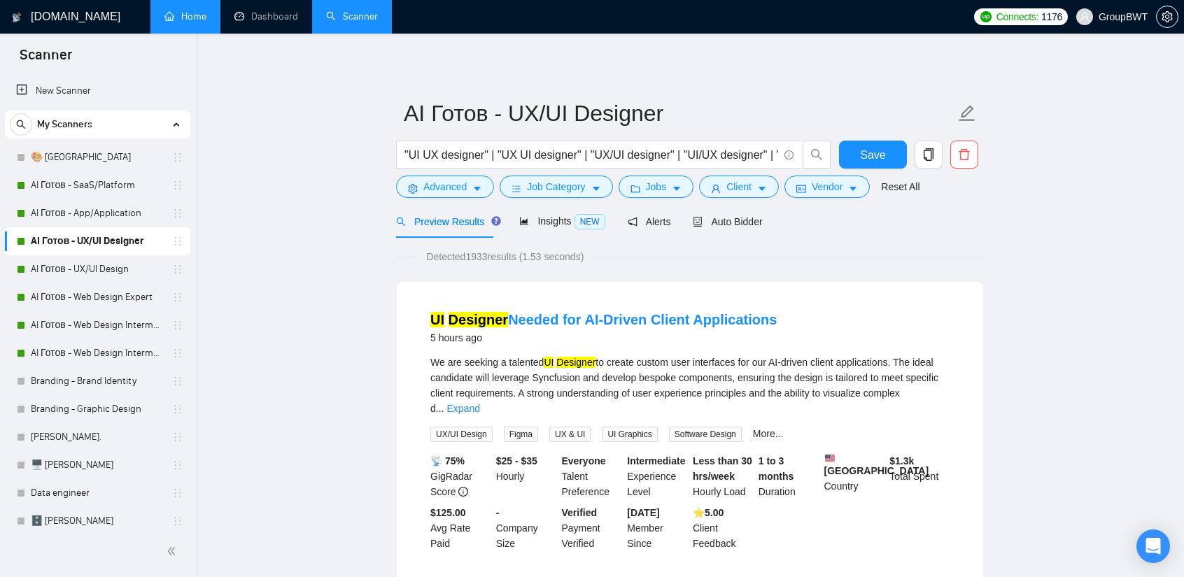
click at [259, 16] on link "Dashboard" at bounding box center [266, 16] width 64 height 12
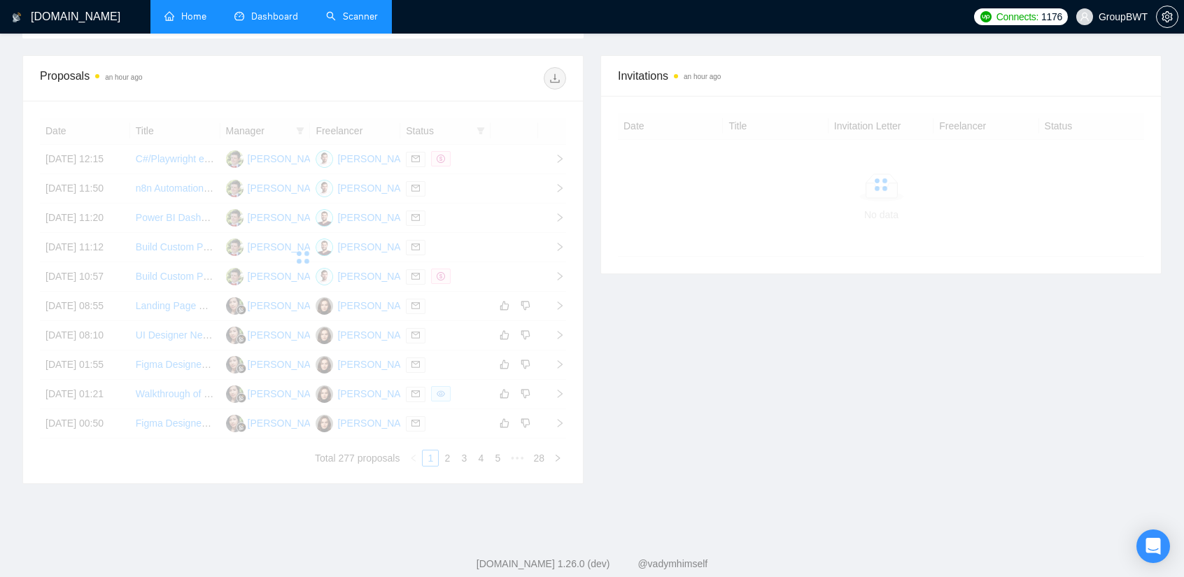
scroll to position [350, 0]
